Goal: Find specific page/section: Find specific page/section

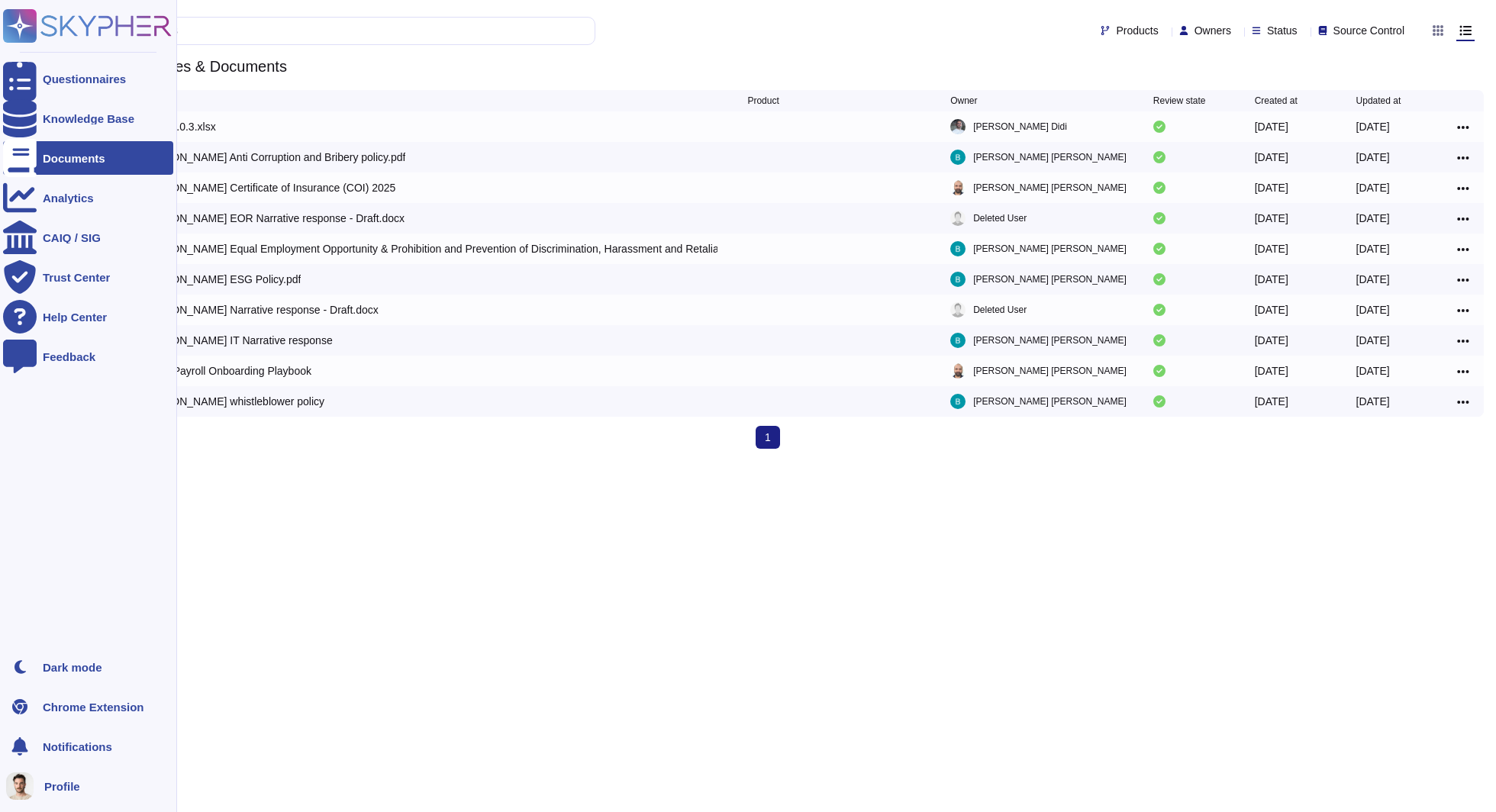
click at [109, 150] on div "Documents" at bounding box center [88, 158] width 170 height 34
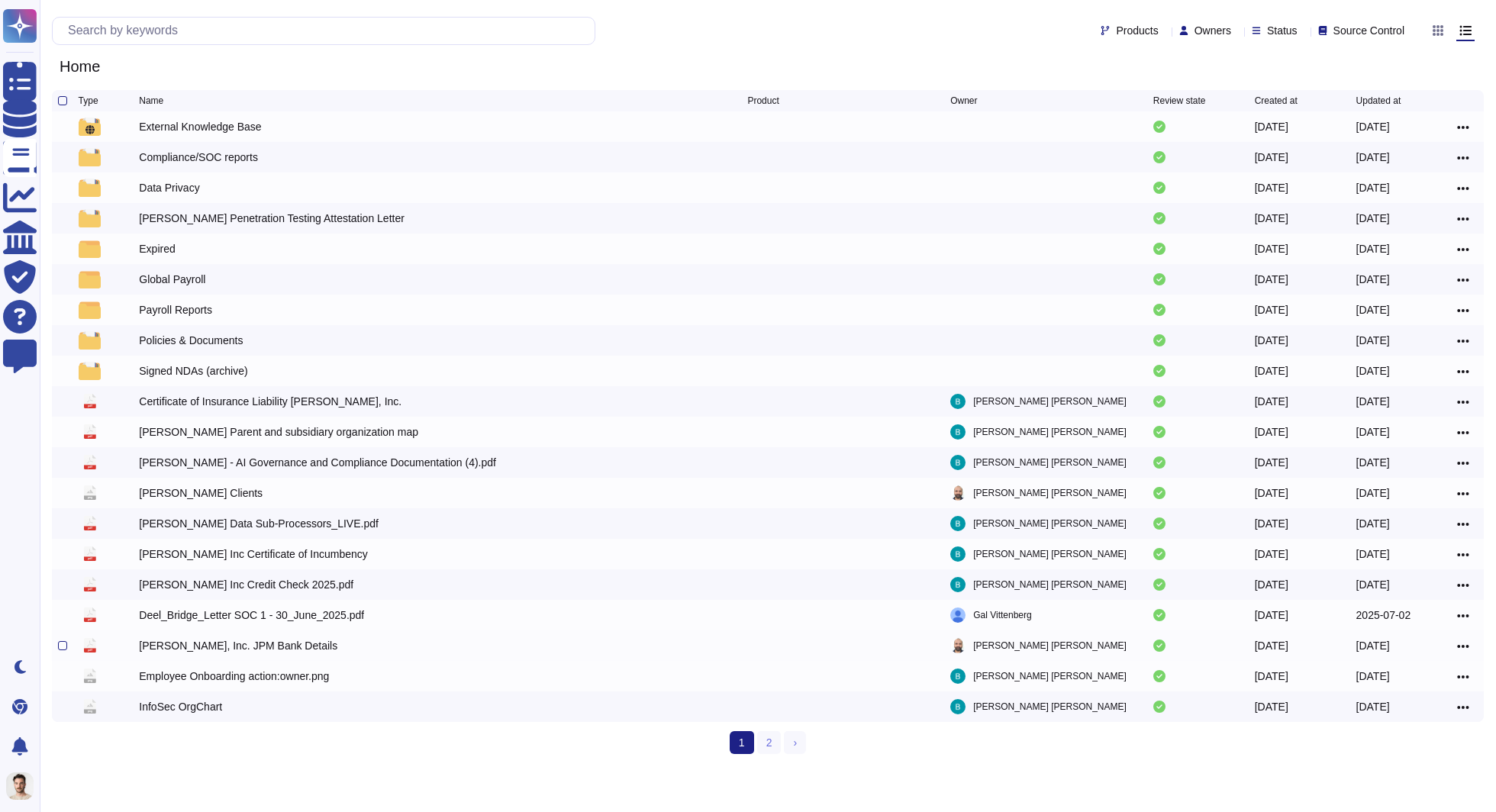
click at [230, 649] on div "[PERSON_NAME], Inc. JPM Bank Details" at bounding box center [238, 645] width 198 height 16
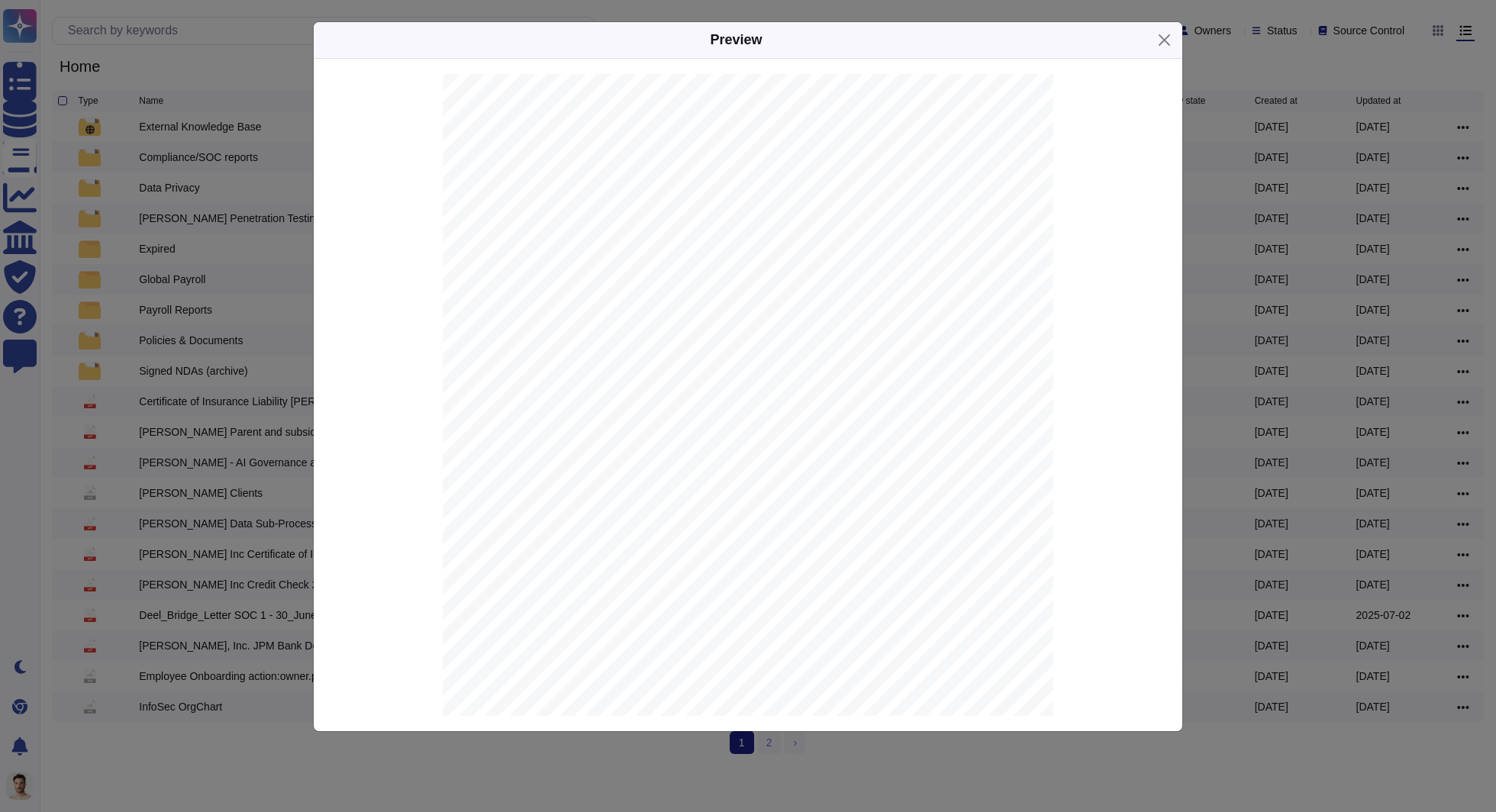
scroll to position [222, 0]
click at [1230, 207] on div "Preview [DATE] [PERSON_NAME], Inc. [STREET_ADDRESS] IMPORTANT | Standard Settle…" at bounding box center [748, 406] width 1496 height 812
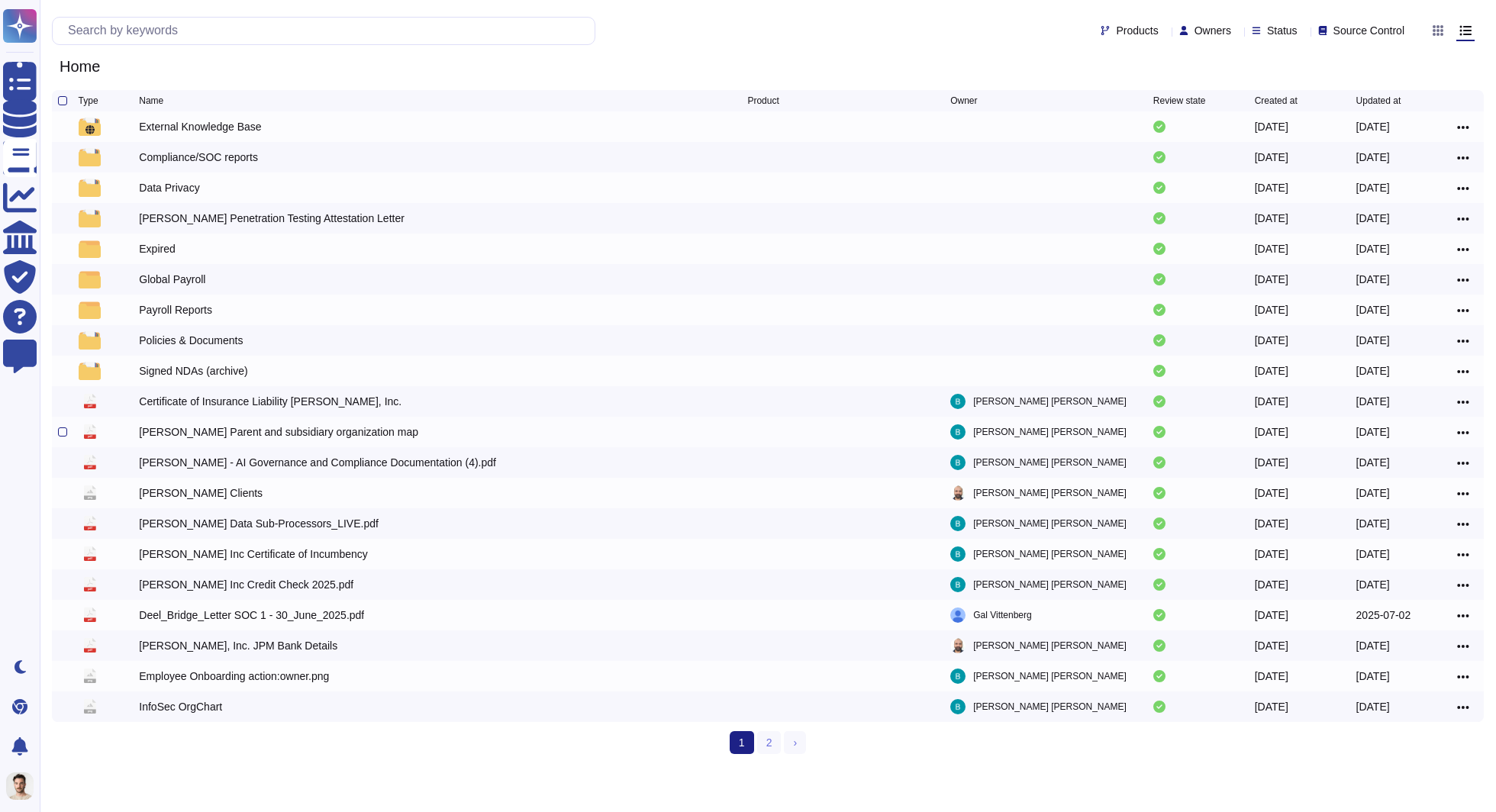
click at [254, 430] on div "[PERSON_NAME] Parent and subsidiary organization map" at bounding box center [279, 431] width 280 height 16
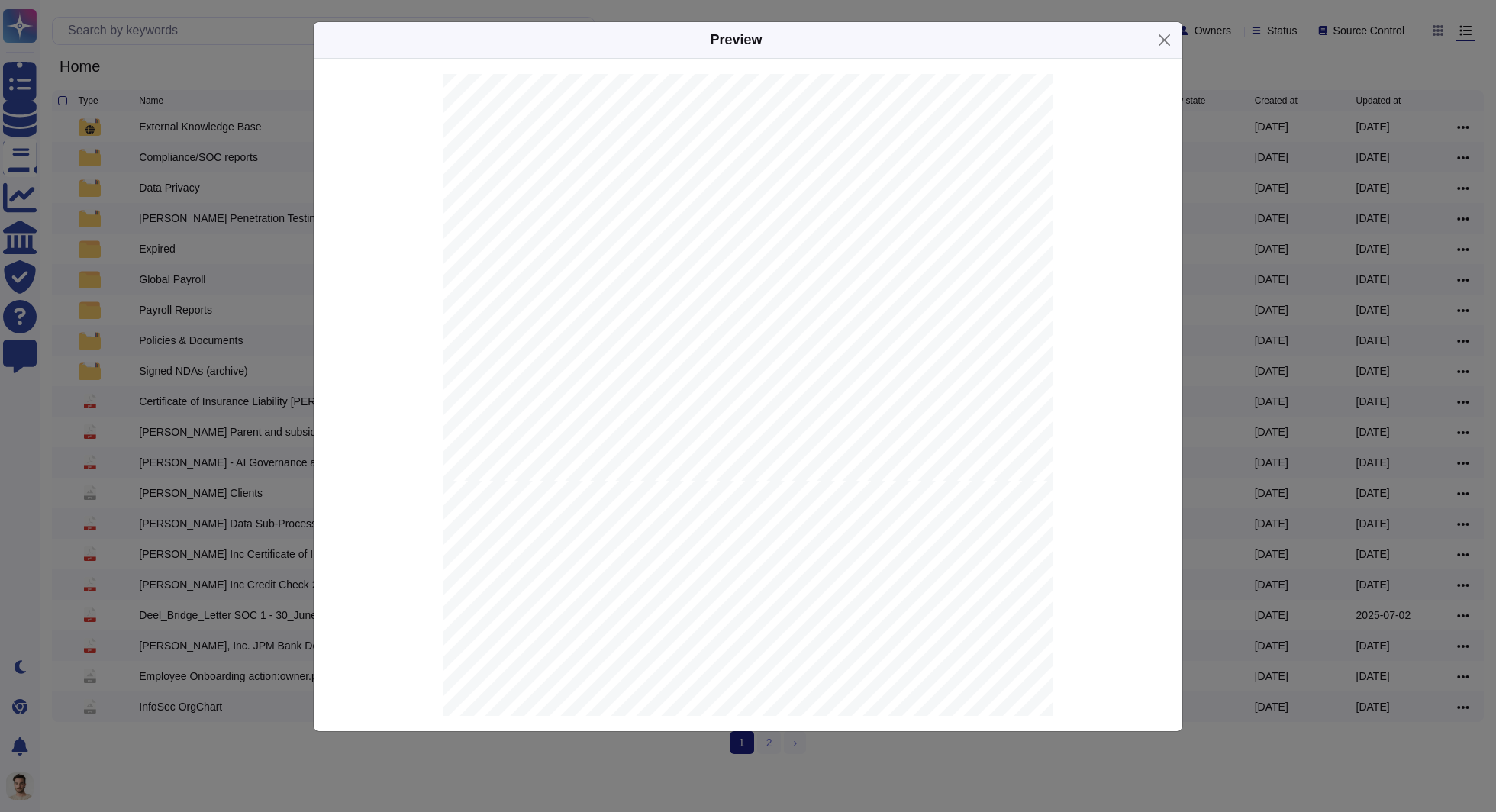
click at [325, 190] on div "Corporate Structure [PERSON_NAME] Inc. [PERSON_NAME] subsidiaries in North, Cen…" at bounding box center [748, 395] width 869 height 672
